Goal: Find specific page/section: Find specific page/section

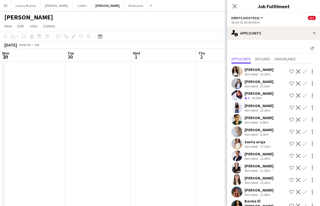
scroll to position [0, 188]
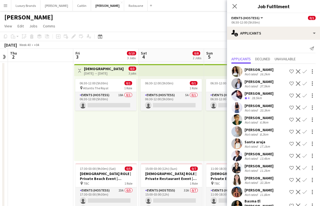
click at [7, 8] on button "Menu" at bounding box center [5, 5] width 11 height 11
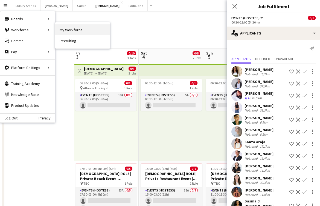
click at [75, 33] on link "My Workforce" at bounding box center [82, 29] width 55 height 11
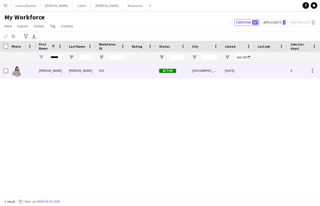
click at [68, 69] on div "[PERSON_NAME]" at bounding box center [81, 70] width 30 height 15
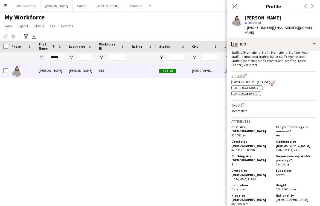
scroll to position [236, 0]
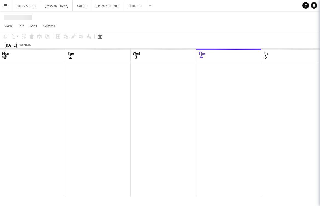
scroll to position [0, 131]
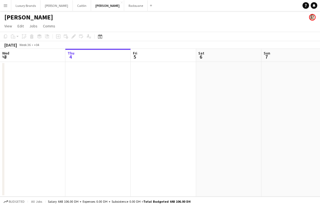
click at [9, 2] on button "Menu" at bounding box center [5, 5] width 11 height 11
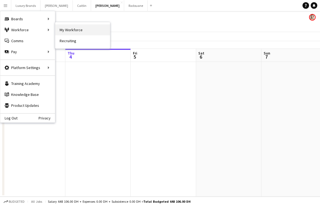
click at [87, 32] on link "My Workforce" at bounding box center [82, 29] width 55 height 11
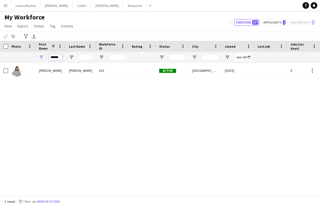
click at [52, 56] on input "******" at bounding box center [56, 57] width 14 height 7
